Goal: Task Accomplishment & Management: Manage account settings

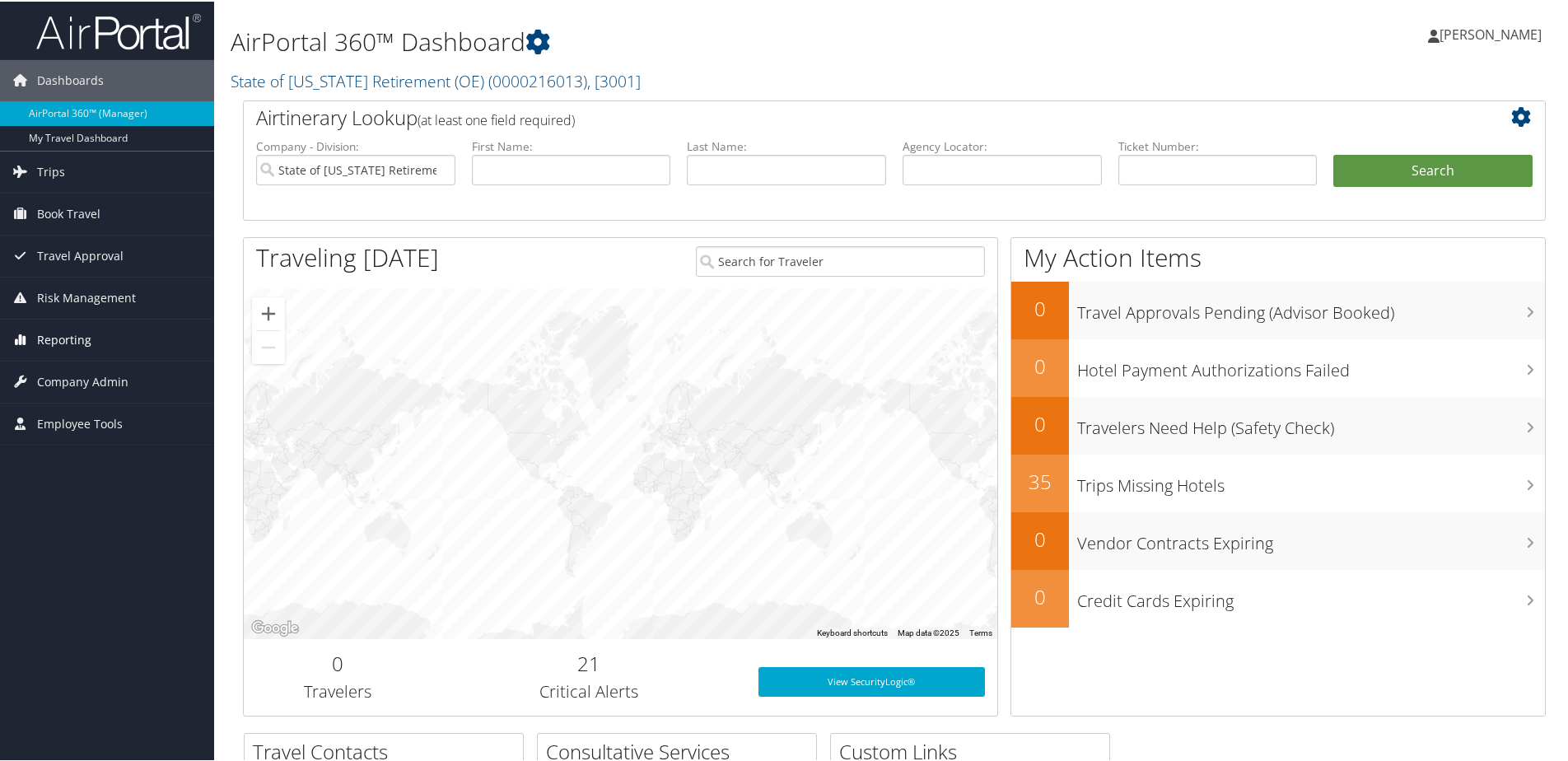
click at [73, 336] on span "Reporting" at bounding box center [64, 338] width 54 height 41
click at [29, 361] on link "Unused Tickets" at bounding box center [107, 370] width 214 height 24
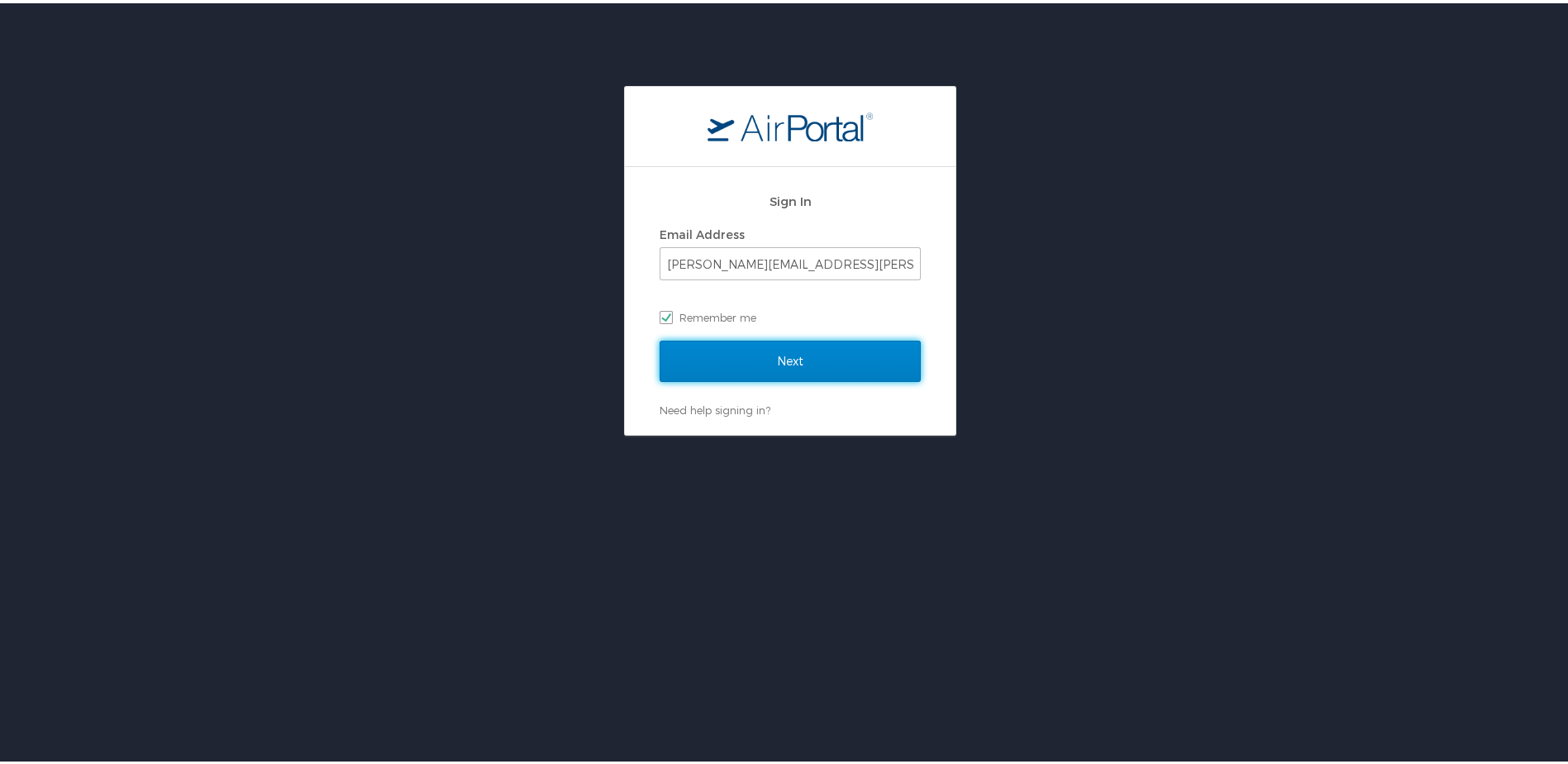
click at [762, 350] on input "Next" at bounding box center [790, 358] width 261 height 41
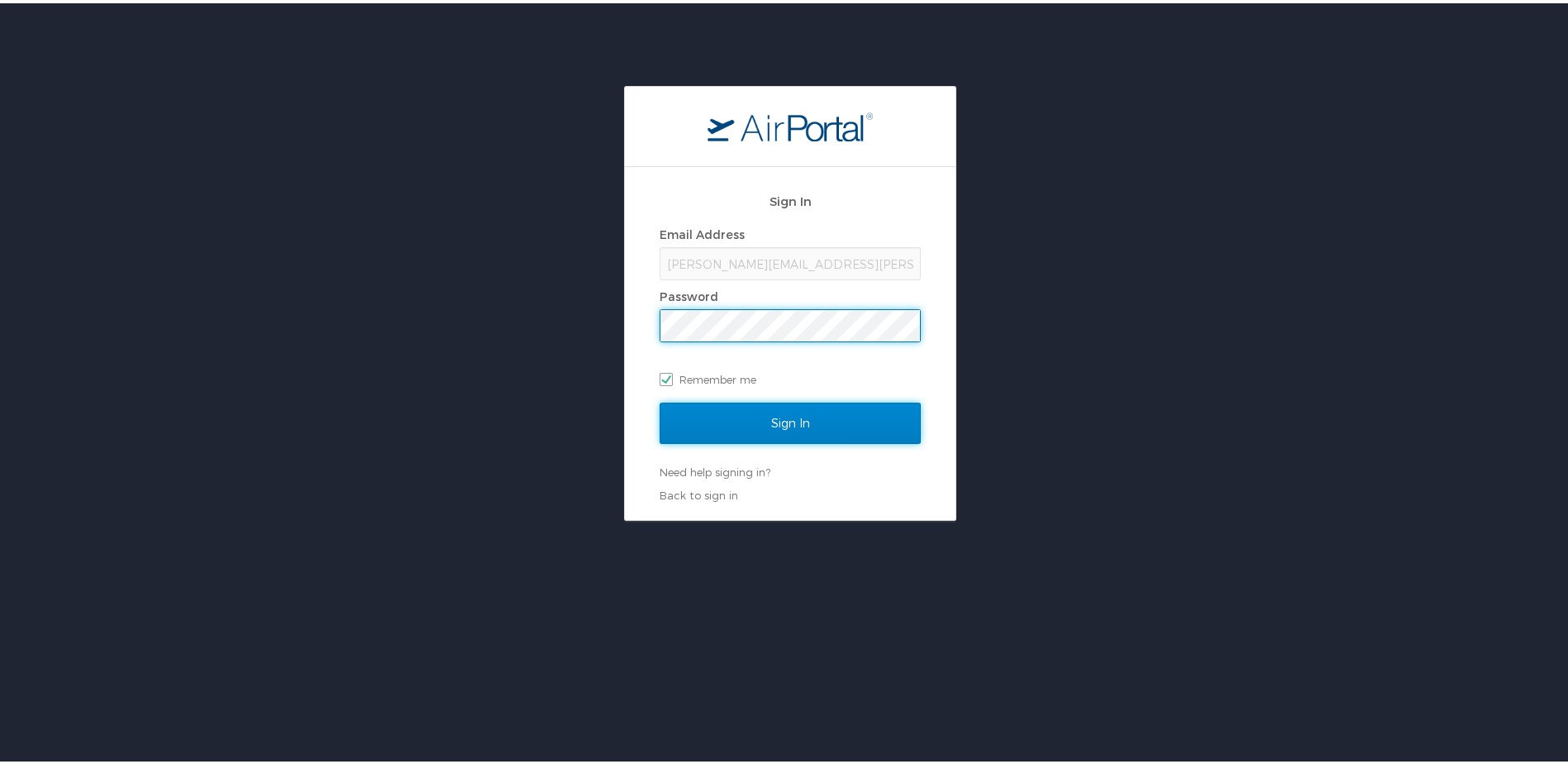
click at [767, 416] on input "Sign In" at bounding box center [790, 420] width 261 height 41
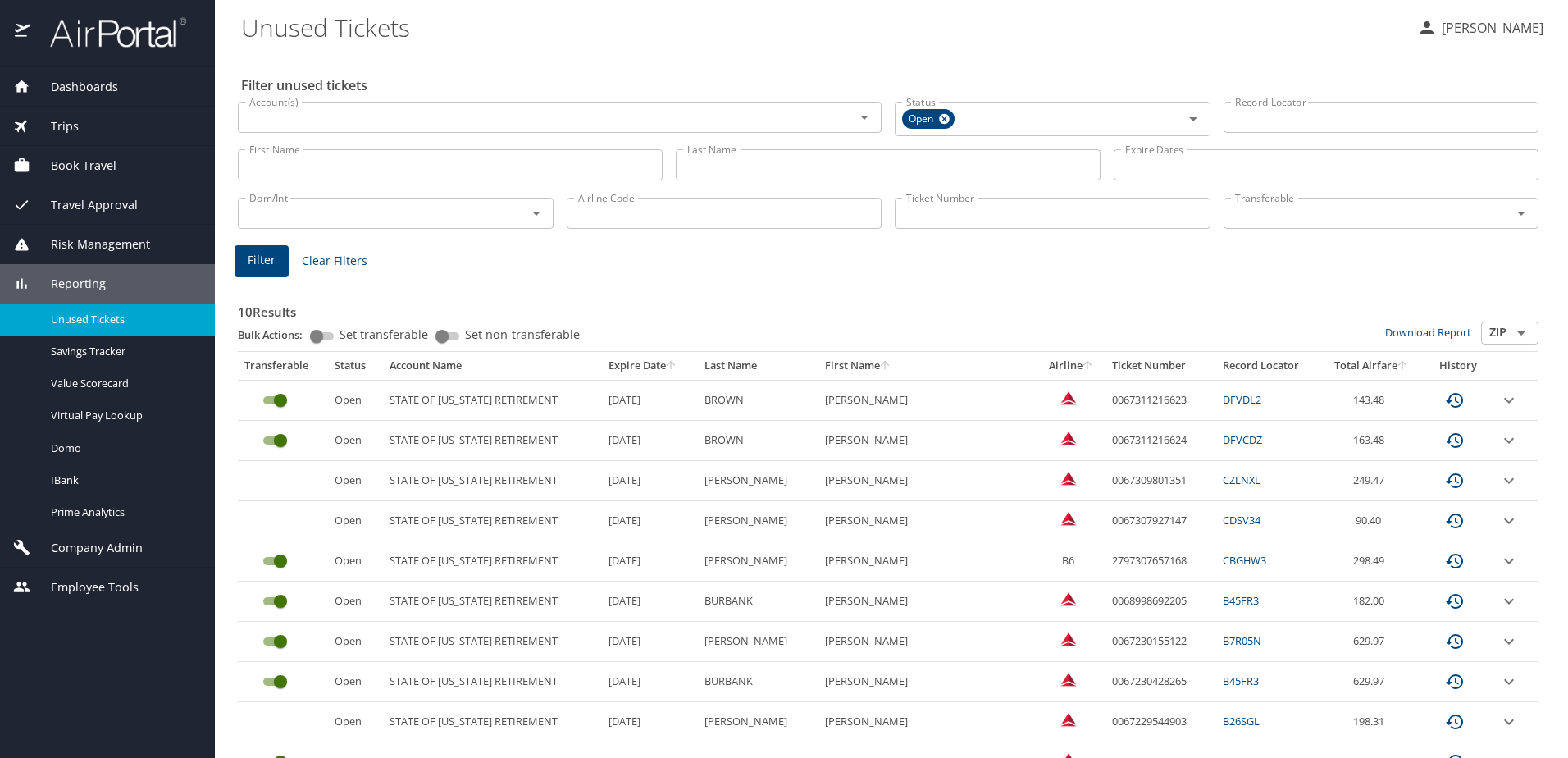
click at [311, 340] on input "Set transferable" at bounding box center [316, 336] width 59 height 19
checkbox input "true"
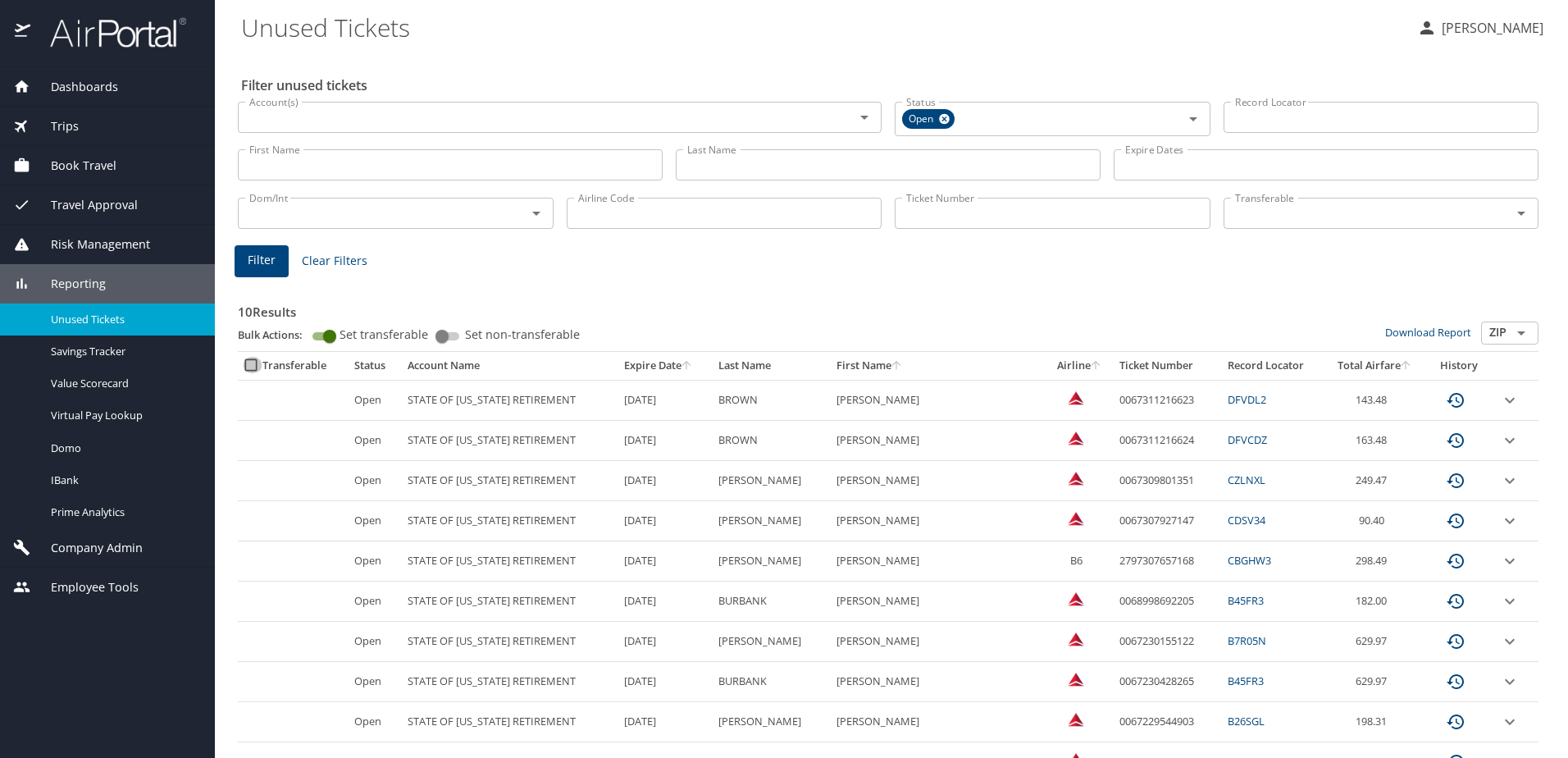
click at [251, 366] on input "select all approval requests" at bounding box center [253, 364] width 19 height 16
checkbox input "true"
click at [885, 713] on span "Bulk set transferable" at bounding box center [858, 708] width 137 height 20
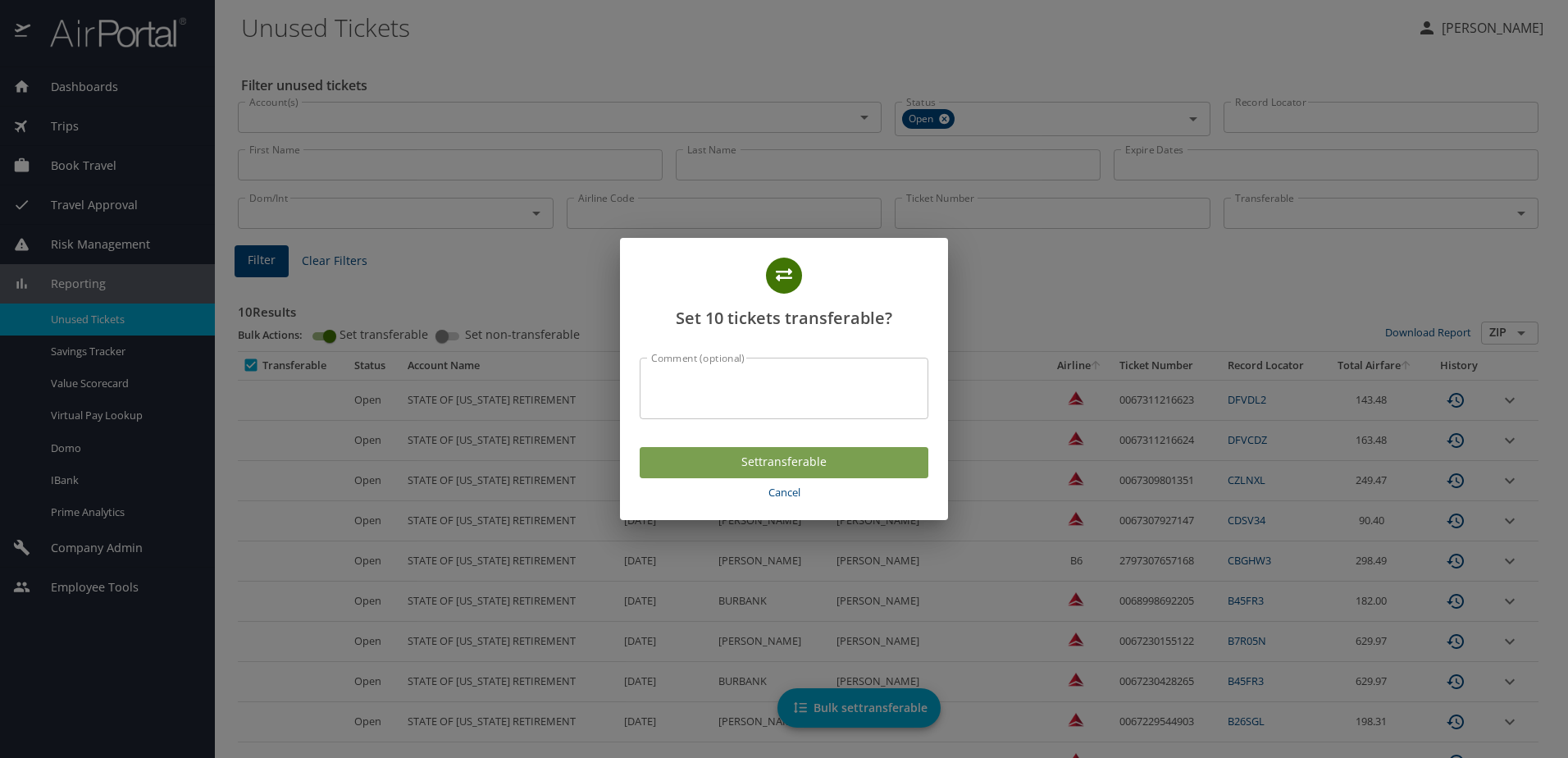
click at [799, 461] on span "Set transferable" at bounding box center [784, 462] width 262 height 20
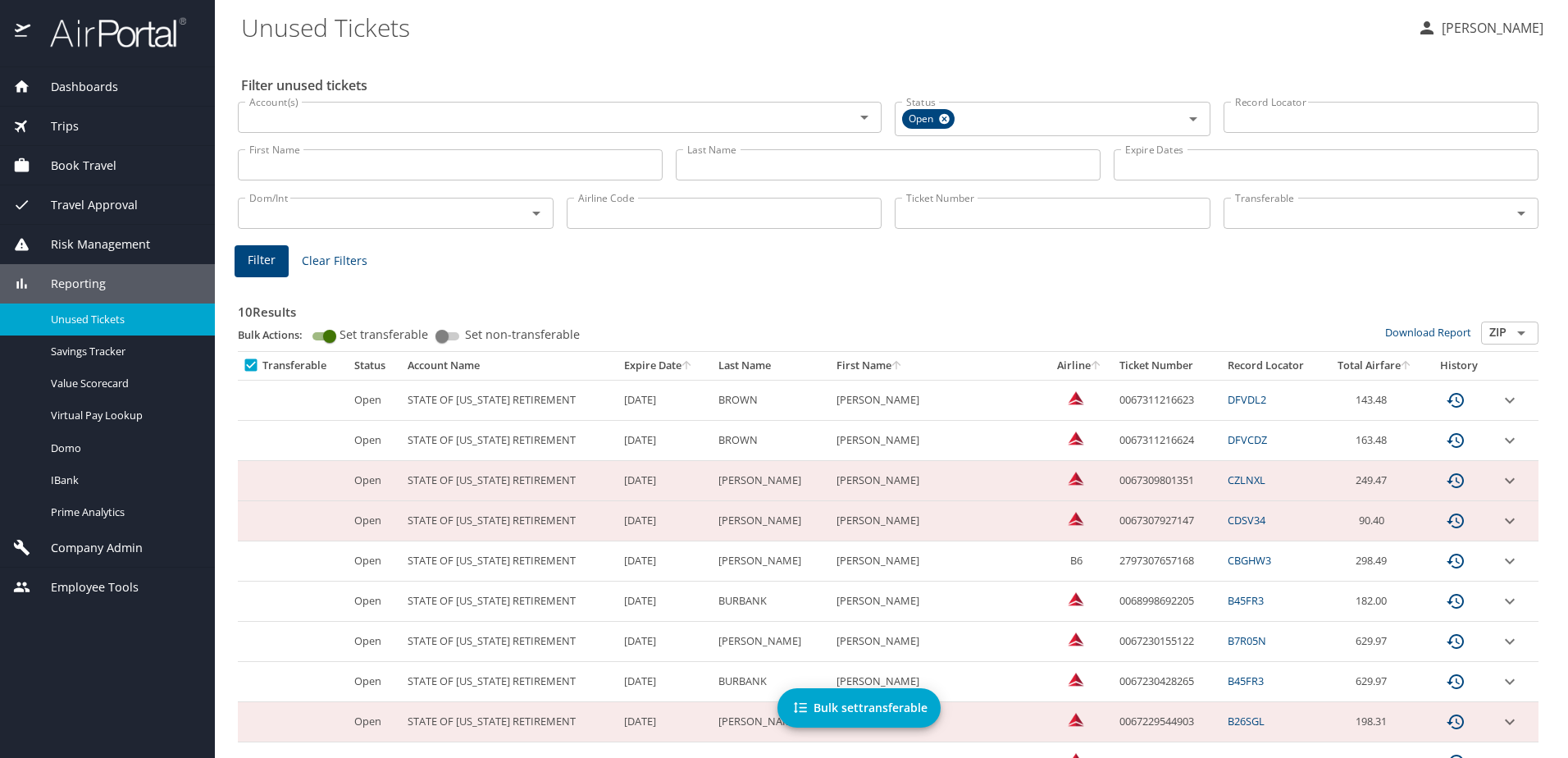
click at [682, 366] on th "Expire Date" at bounding box center [664, 365] width 94 height 28
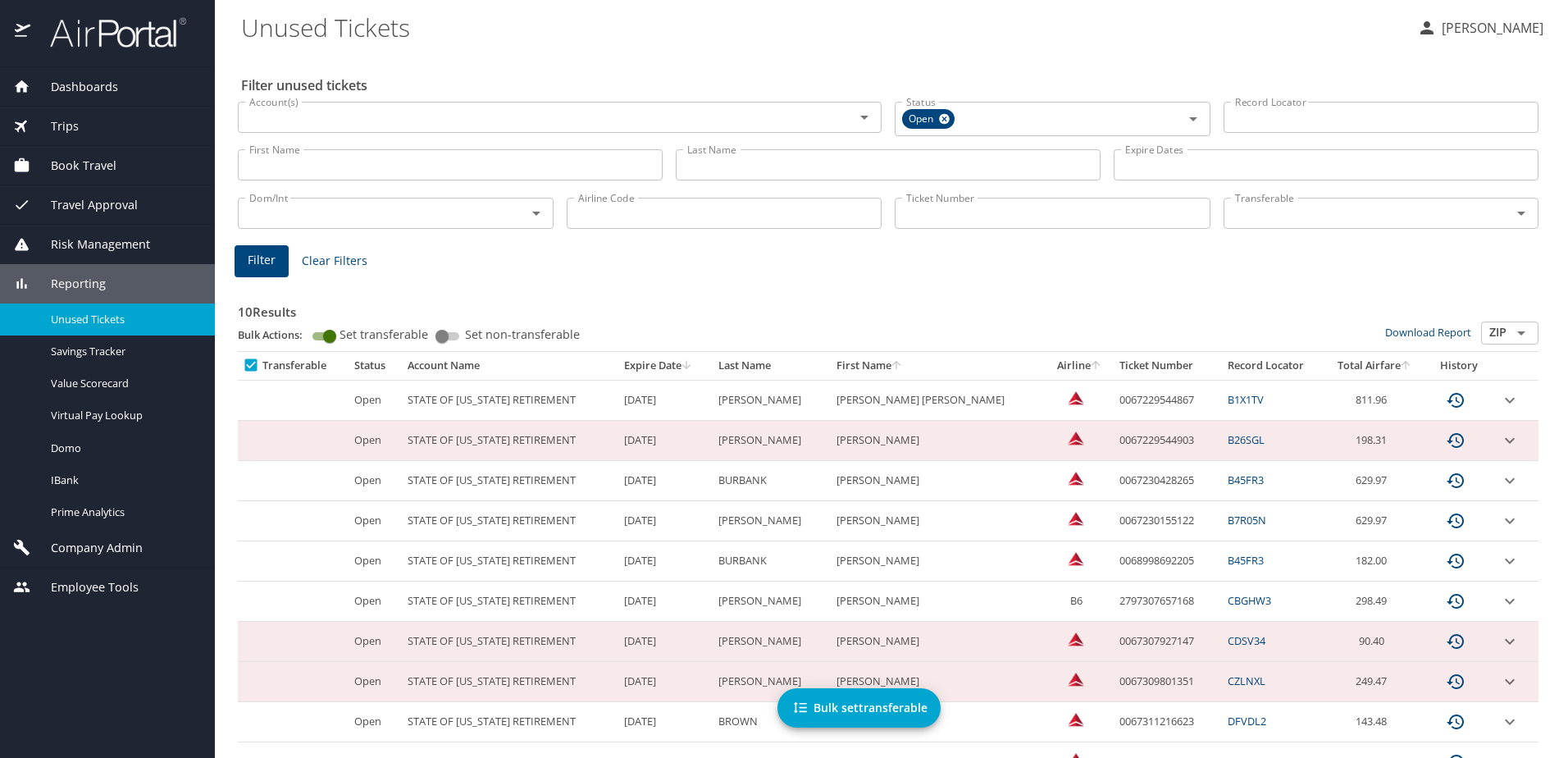
click at [1500, 405] on icon "expand row" at bounding box center [1510, 400] width 19 height 19
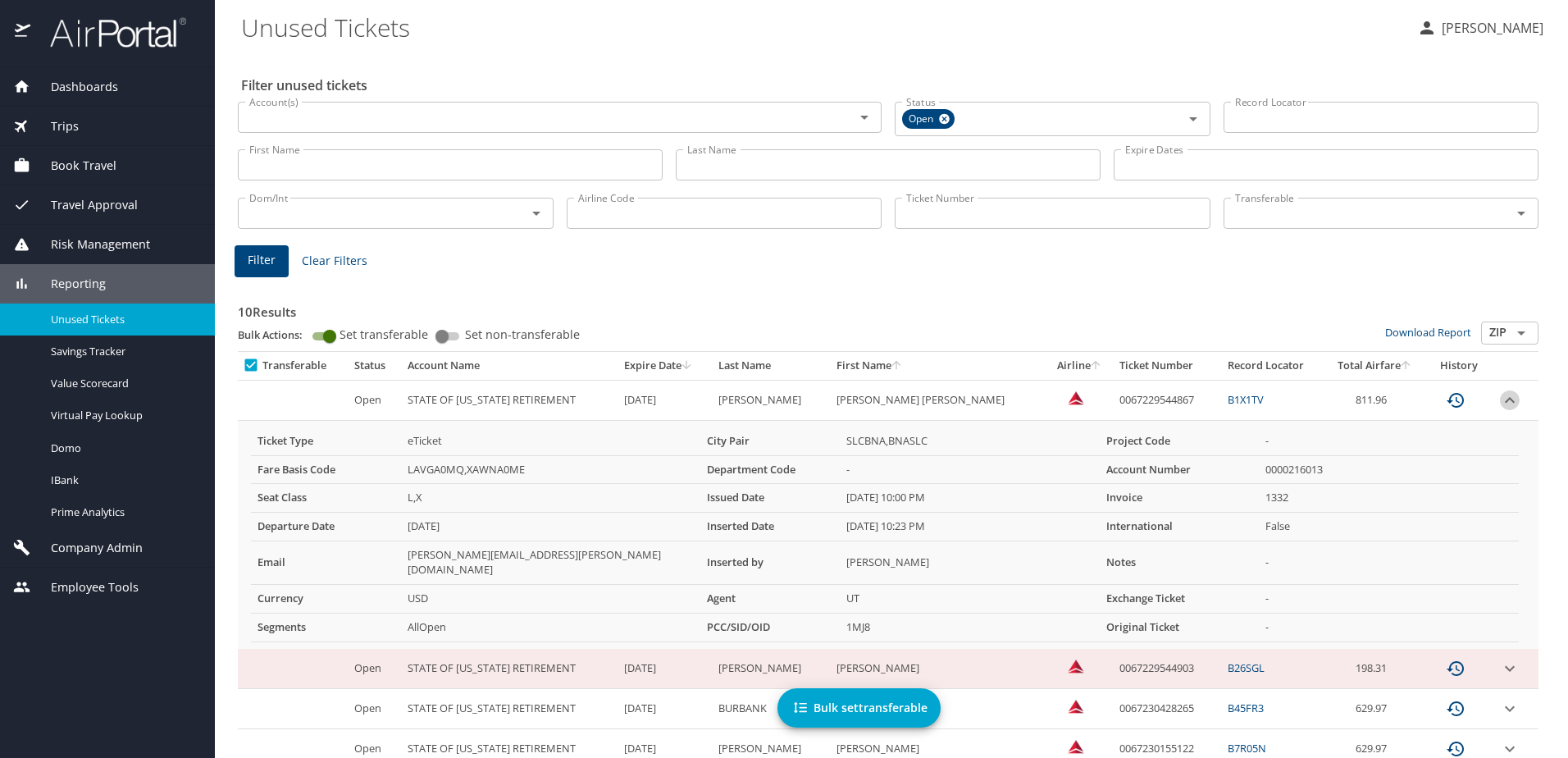
click at [1500, 405] on icon "expand row" at bounding box center [1510, 400] width 19 height 19
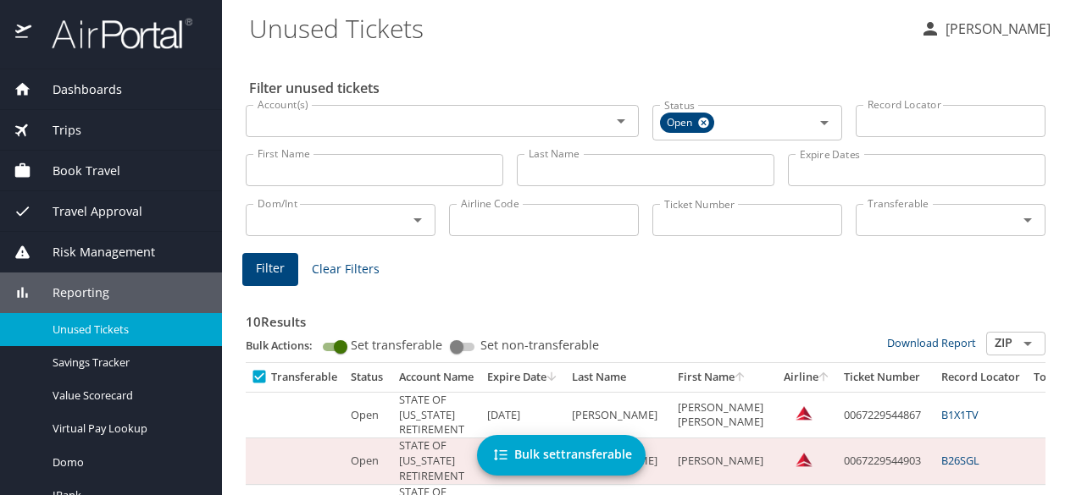
click at [551, 456] on span "Bulk set transferable" at bounding box center [560, 455] width 141 height 21
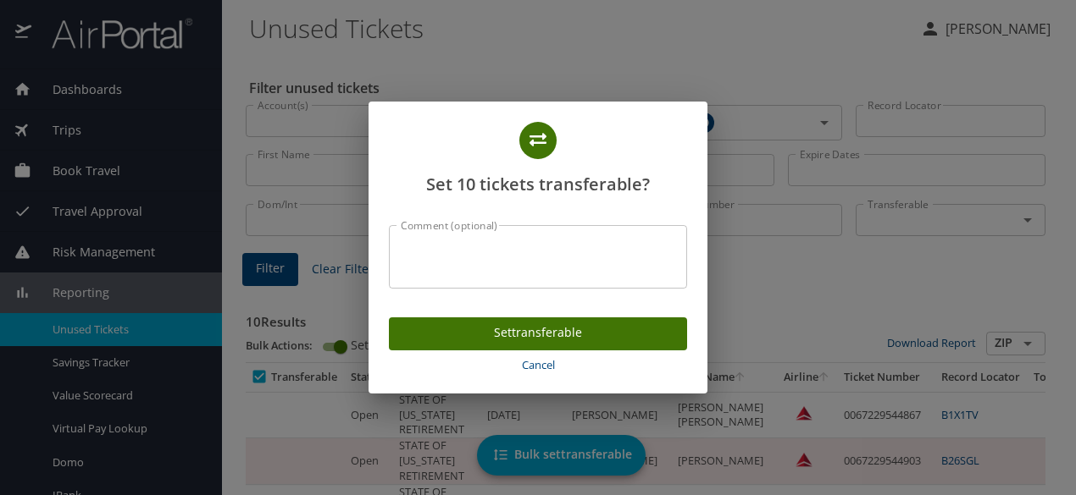
click at [530, 331] on span "Set transferable" at bounding box center [537, 333] width 271 height 21
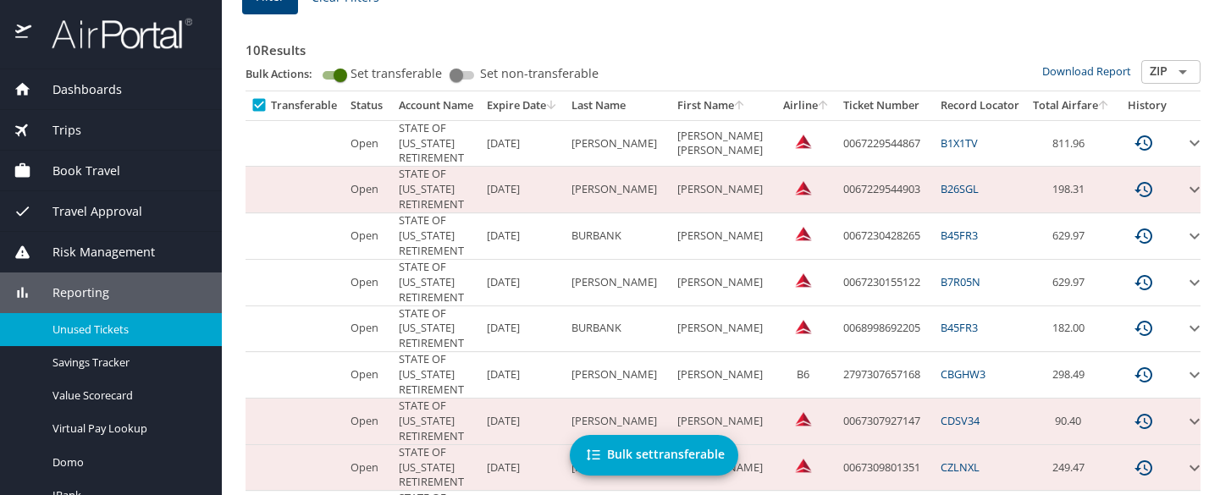
scroll to position [243, 0]
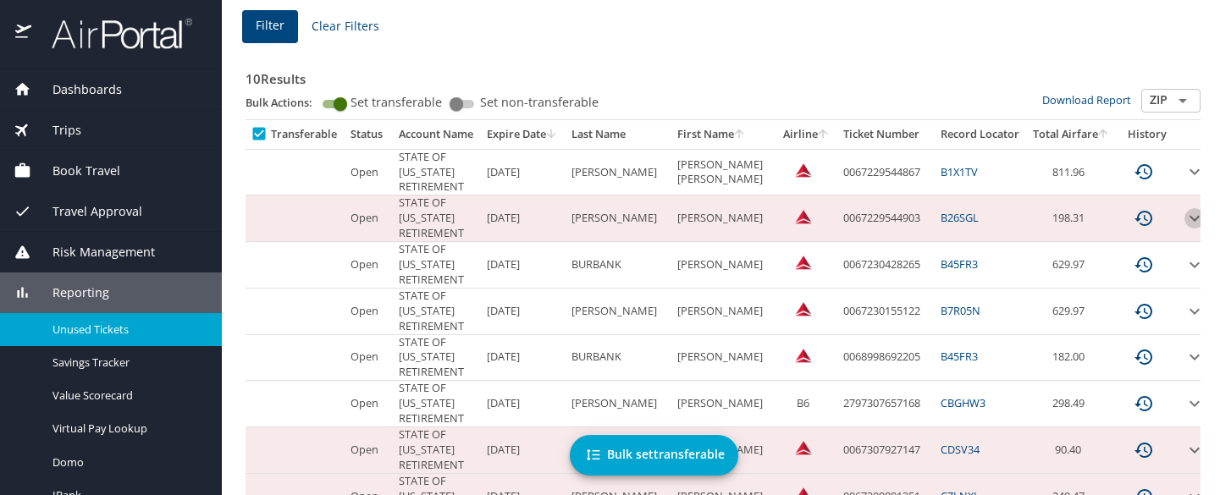
click at [1185, 219] on icon "expand row" at bounding box center [1195, 218] width 20 height 20
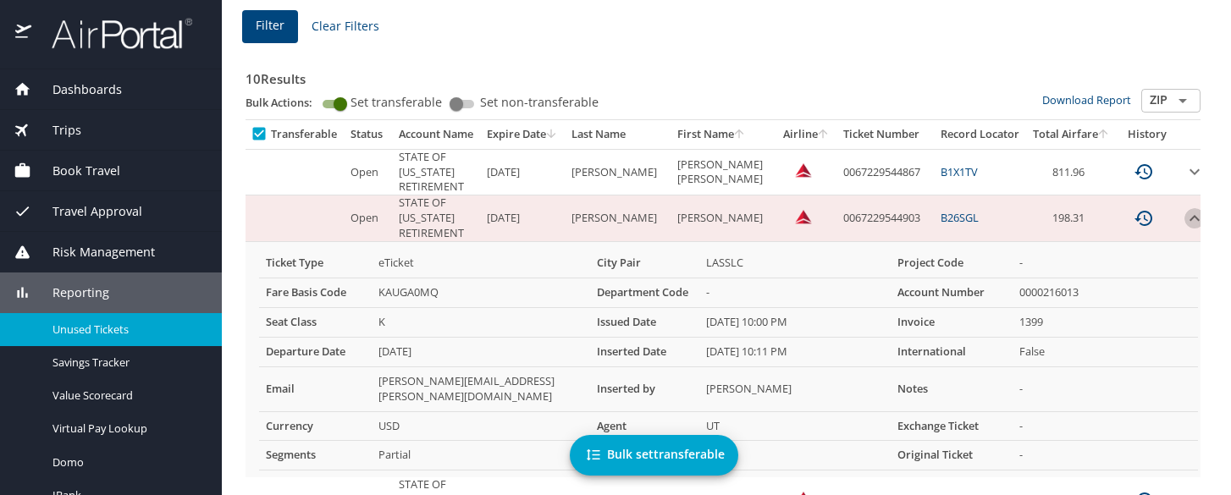
click at [1190, 219] on icon "expand row" at bounding box center [1195, 218] width 10 height 6
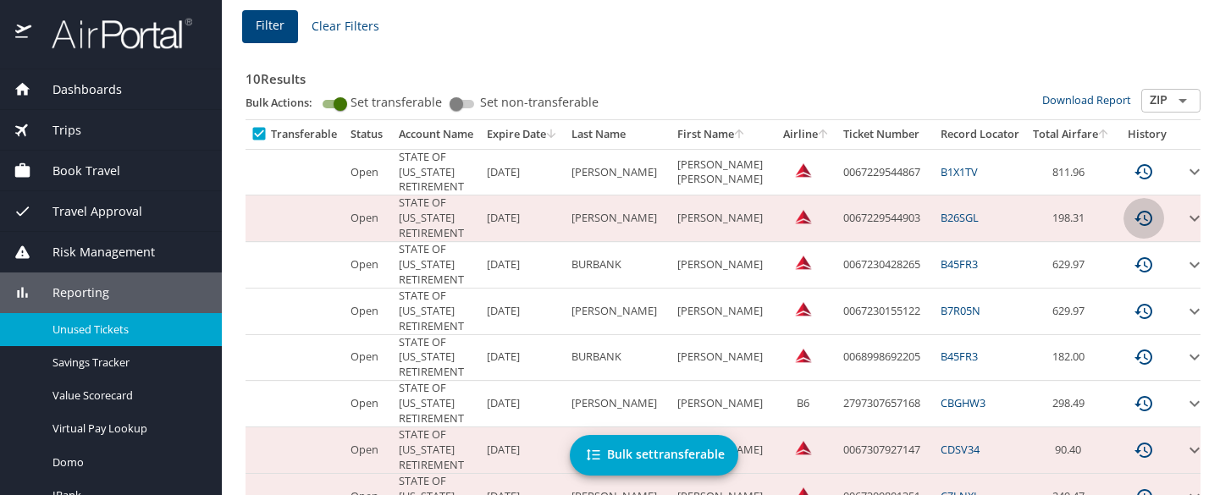
click at [1135, 213] on icon "custom pagination table" at bounding box center [1144, 218] width 18 height 15
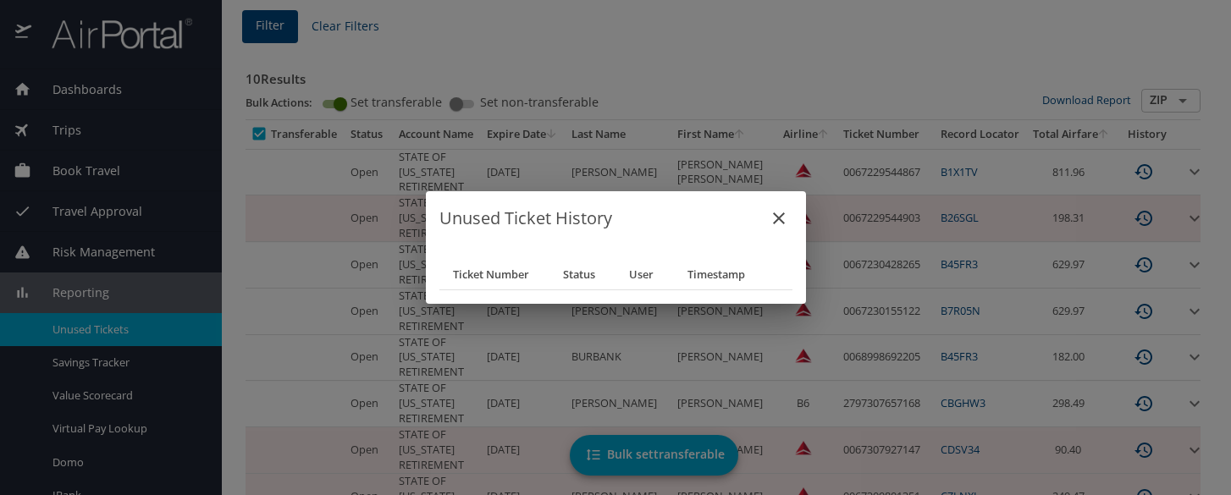
click at [774, 208] on button "close" at bounding box center [779, 218] width 41 height 41
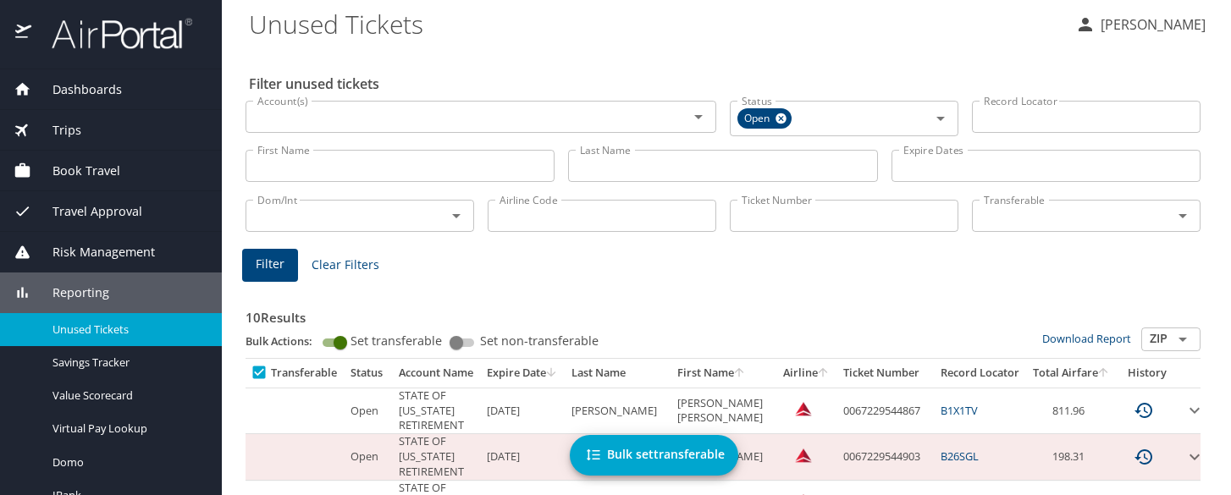
scroll to position [0, 0]
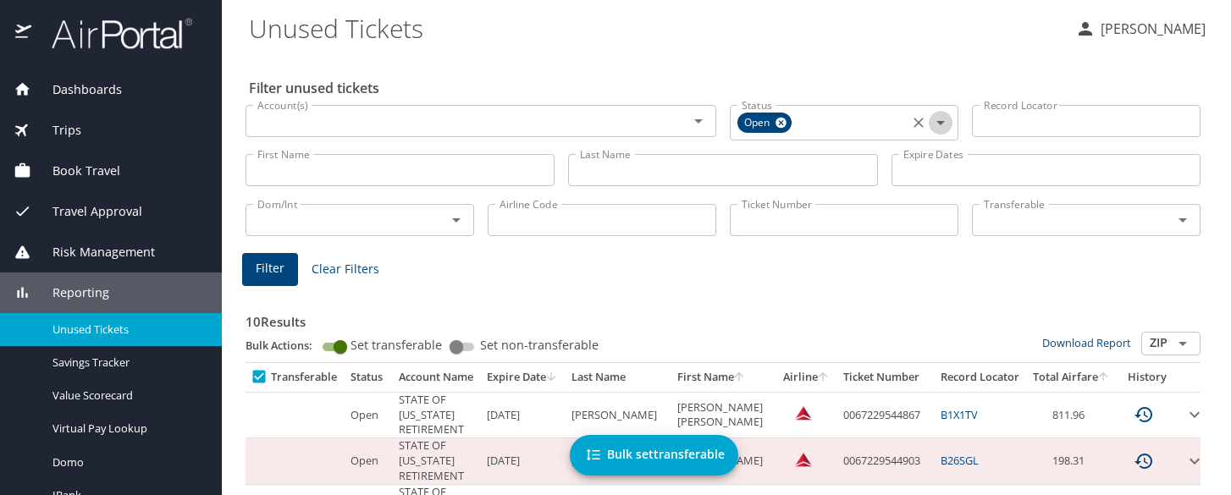
click at [937, 122] on icon "Open" at bounding box center [941, 123] width 8 height 4
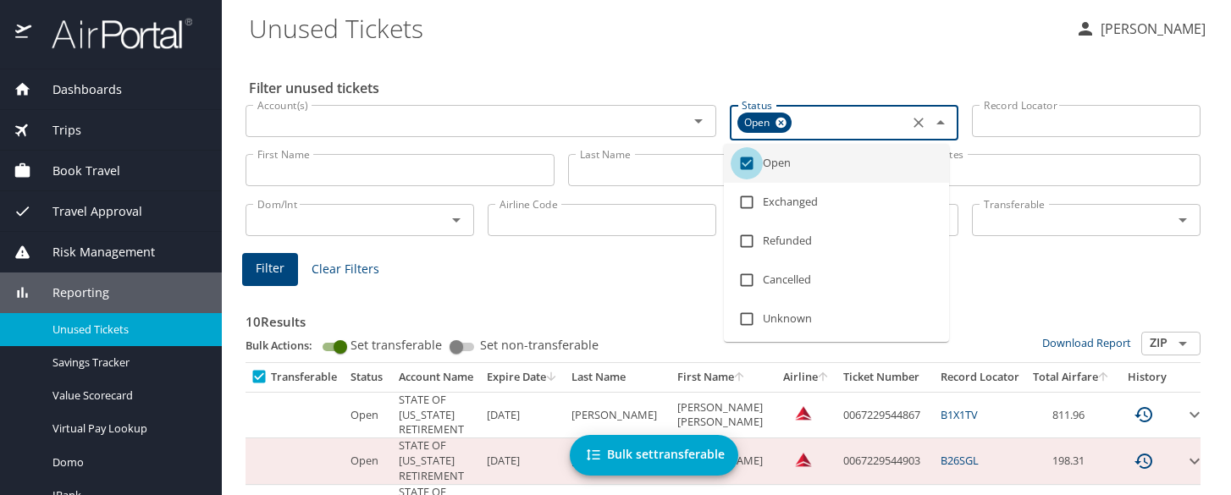
click at [741, 166] on input "checkbox" at bounding box center [747, 163] width 32 height 32
checkbox input "false"
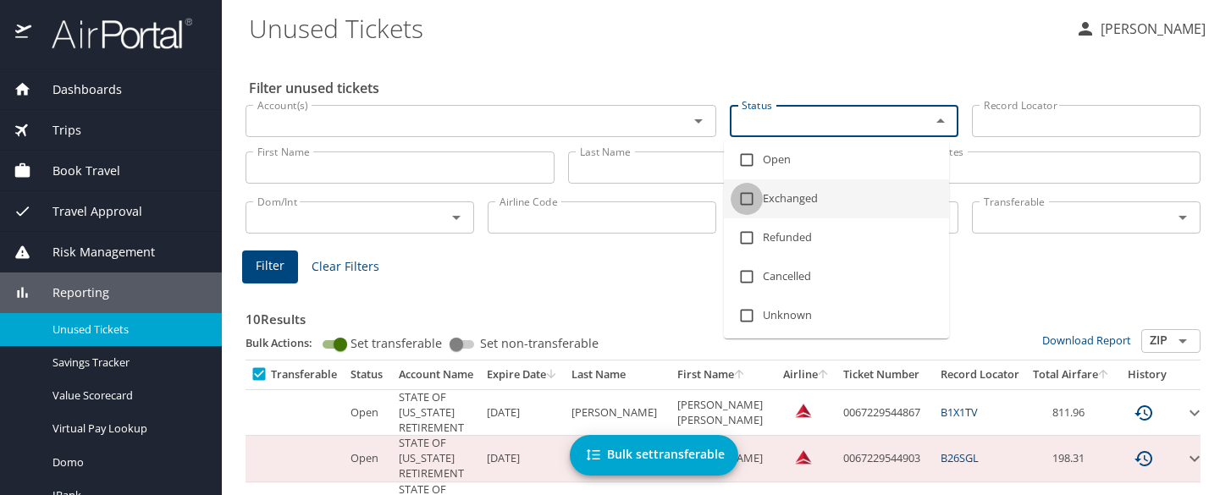
click at [744, 198] on input "checkbox" at bounding box center [747, 199] width 32 height 32
checkbox input "true"
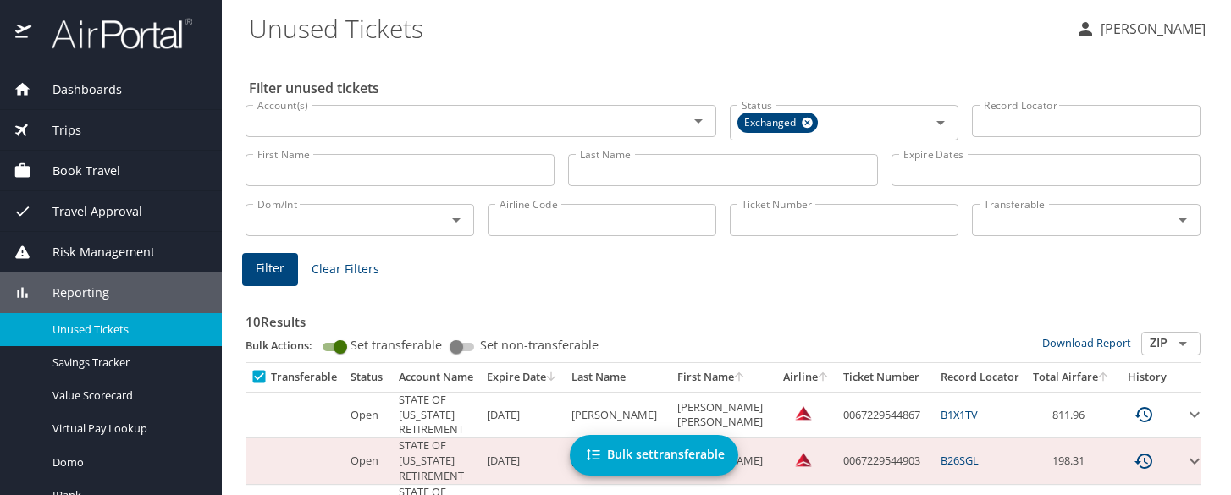
click at [1016, 304] on h3 "10 Results" at bounding box center [723, 317] width 955 height 30
click at [272, 269] on span "Filter" at bounding box center [270, 268] width 29 height 21
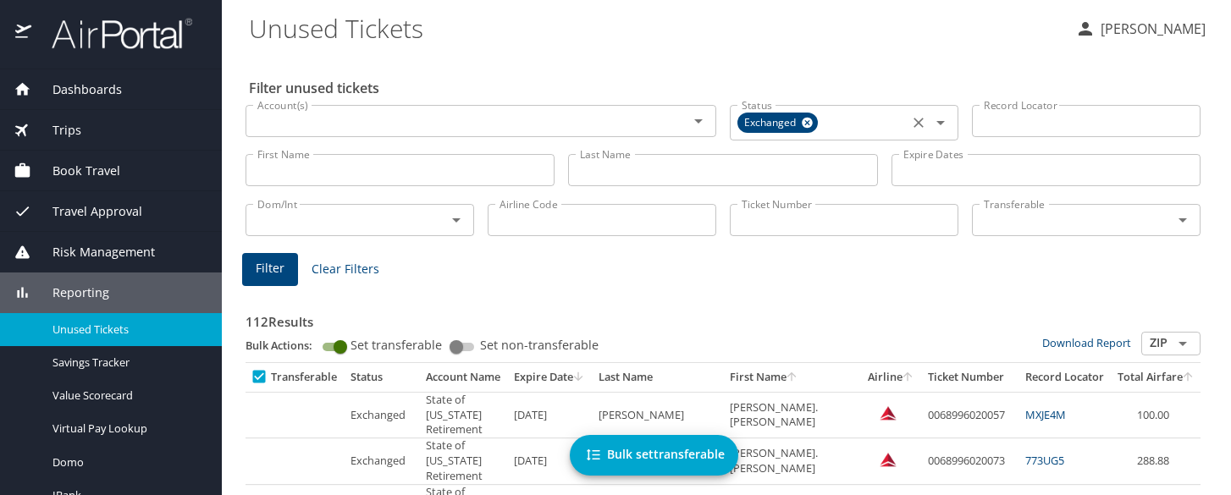
click at [801, 125] on icon at bounding box center [807, 122] width 13 height 19
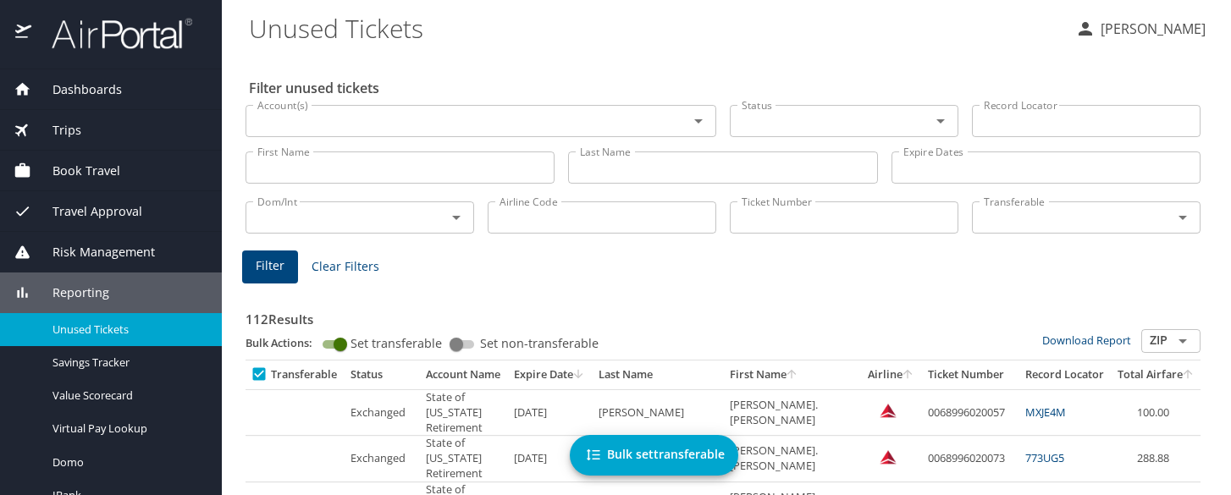
click at [896, 119] on div "Status" at bounding box center [844, 121] width 229 height 32
click at [931, 125] on icon "Open" at bounding box center [941, 121] width 20 height 20
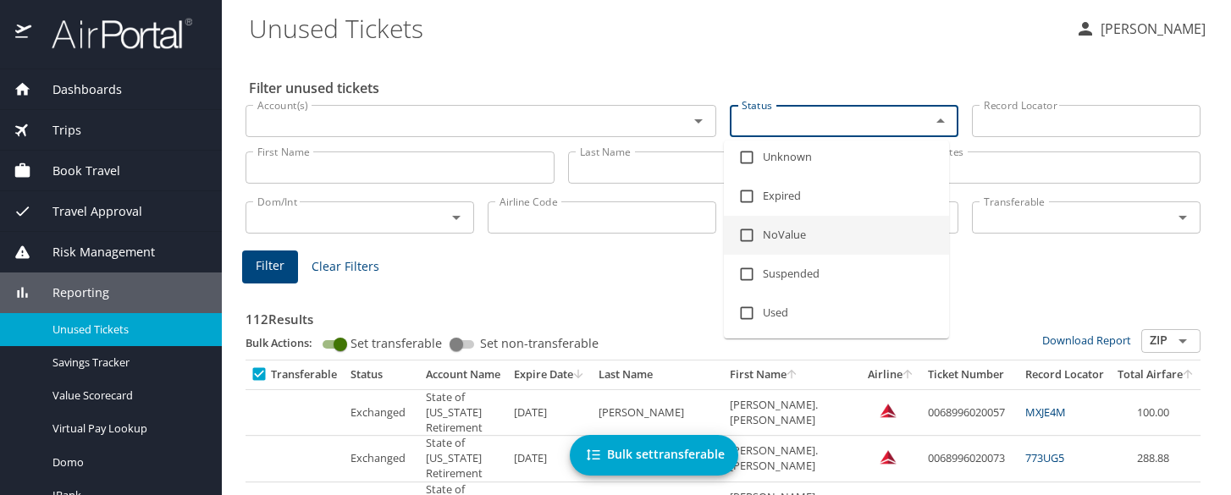
scroll to position [159, 0]
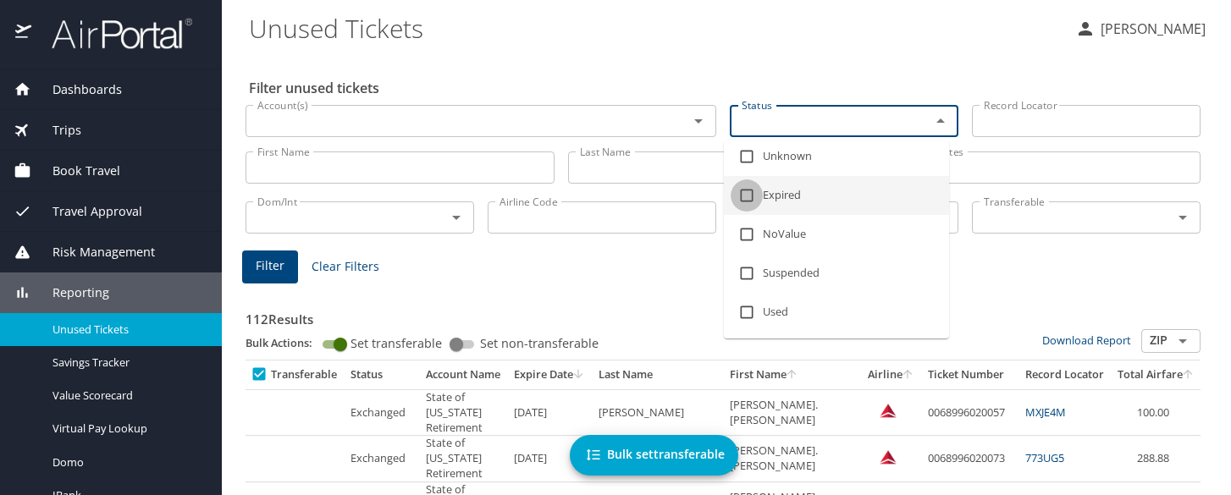
click at [751, 196] on input "checkbox" at bounding box center [747, 196] width 32 height 32
checkbox input "true"
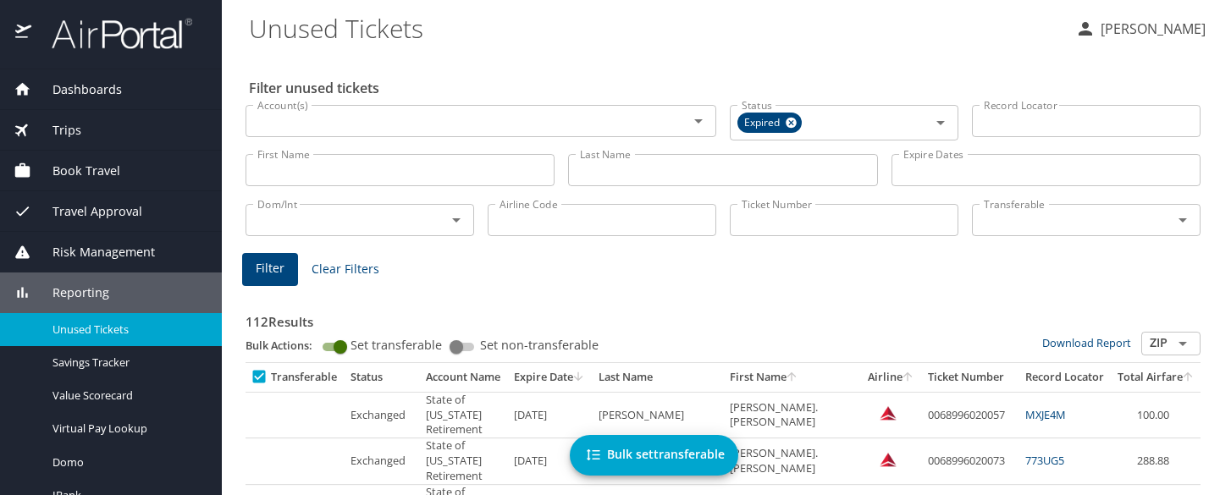
click at [288, 284] on button "Filter" at bounding box center [270, 269] width 56 height 33
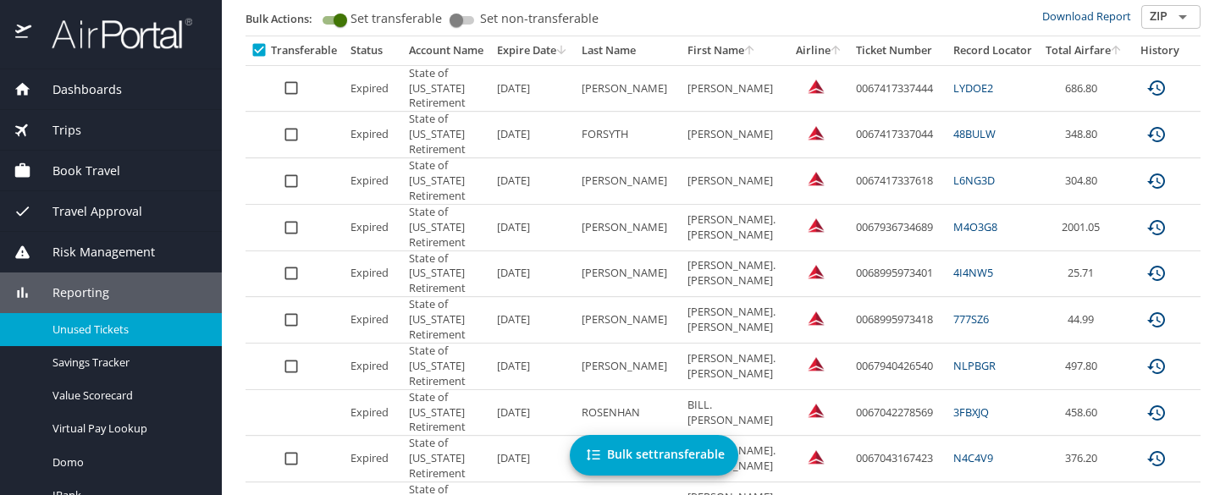
scroll to position [0, 0]
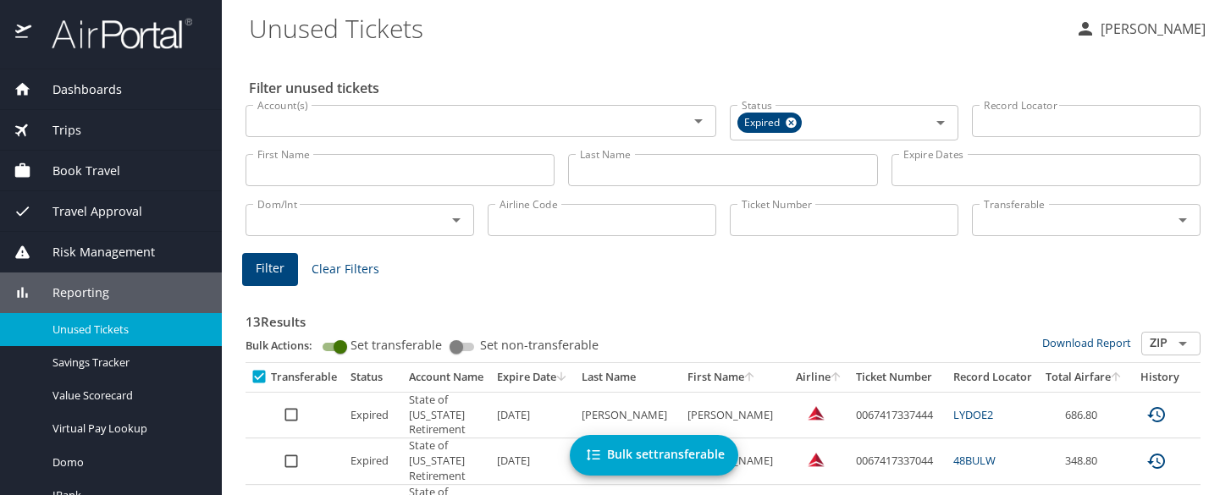
click at [525, 374] on th "Expire Date" at bounding box center [532, 377] width 85 height 29
click at [786, 123] on icon at bounding box center [791, 123] width 11 height 11
